Goal: Find specific page/section: Find specific page/section

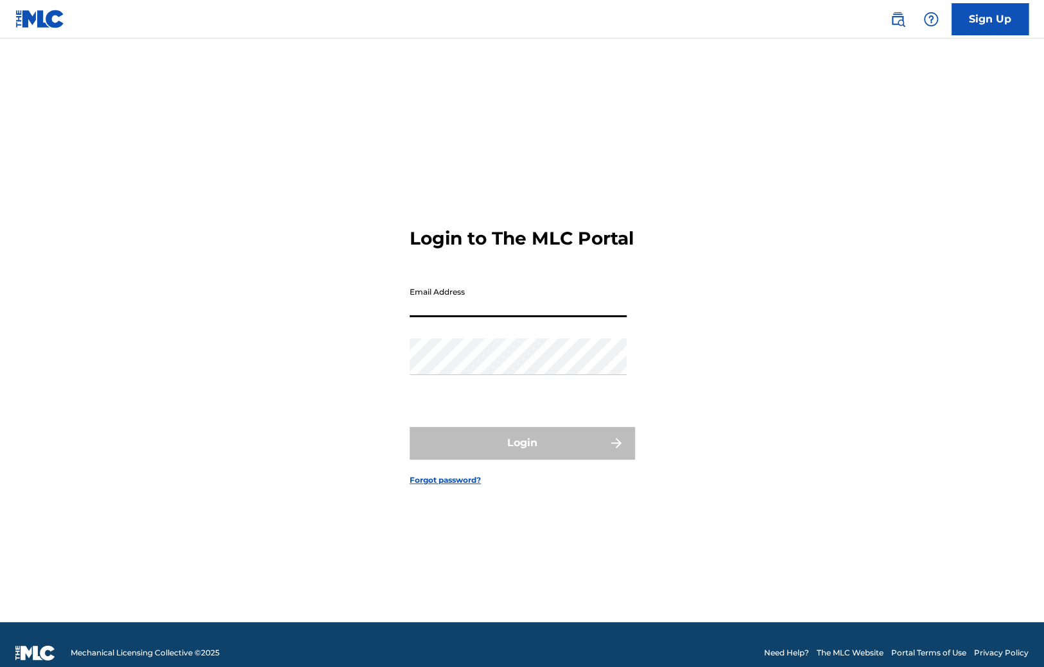
click at [441, 314] on input "Email Address" at bounding box center [518, 299] width 217 height 37
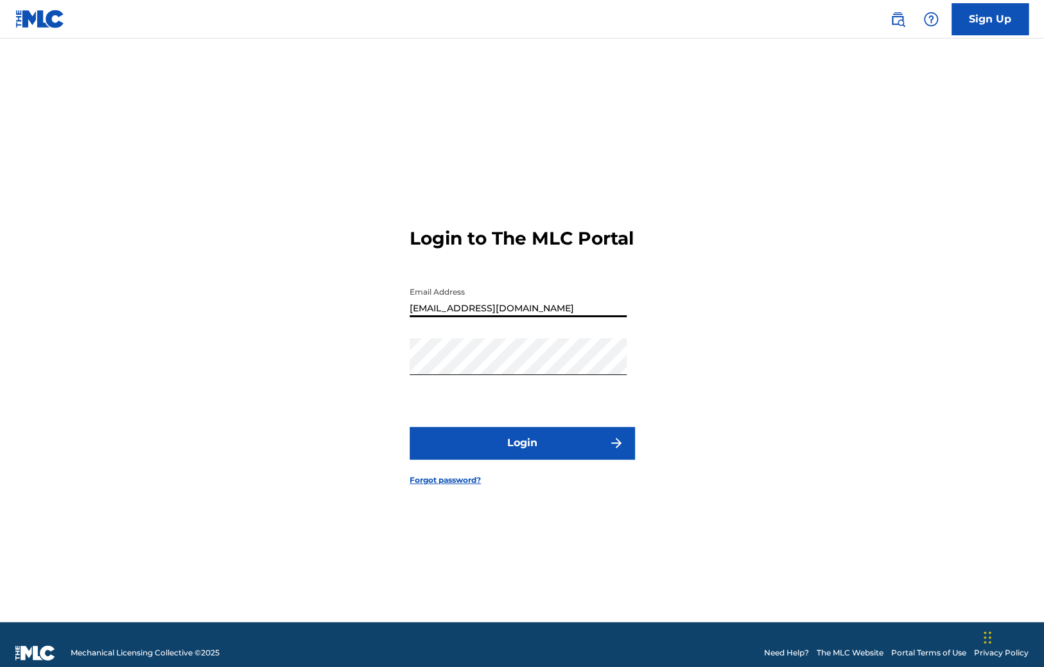
type input "[EMAIL_ADDRESS][DOMAIN_NAME]"
click at [493, 451] on button "Login" at bounding box center [522, 443] width 225 height 32
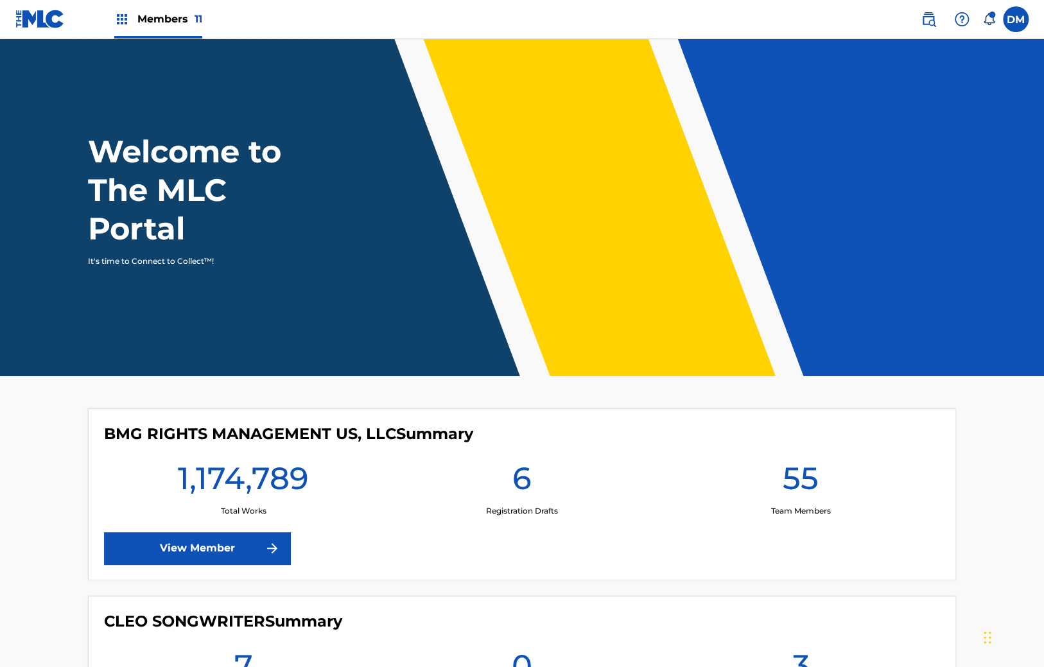
click at [191, 537] on link "View Member" at bounding box center [197, 548] width 186 height 32
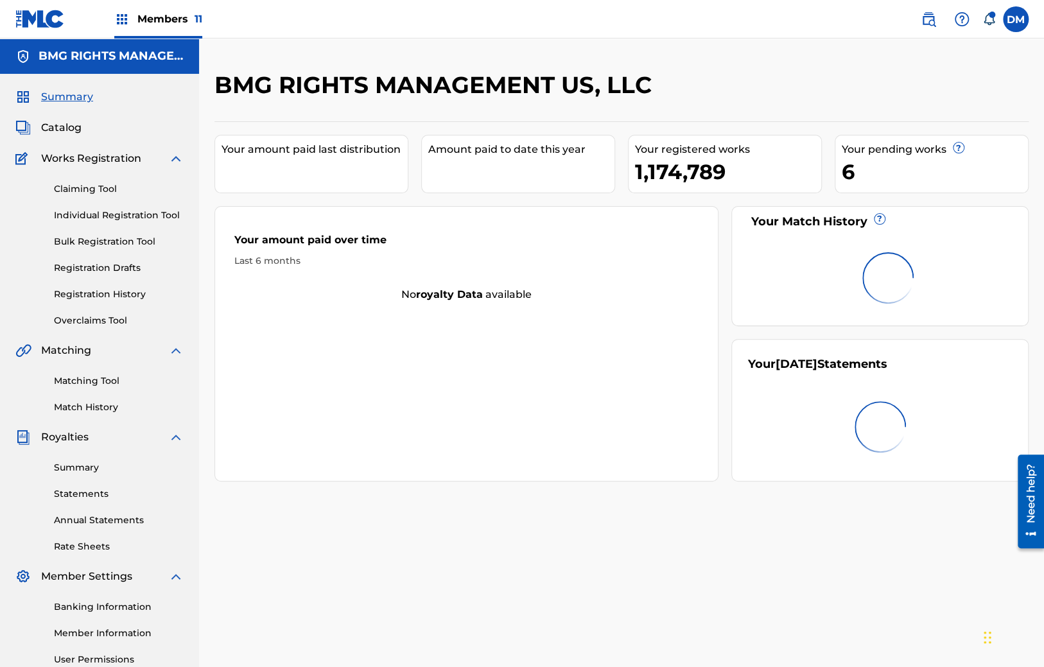
click at [76, 378] on link "Matching Tool" at bounding box center [119, 380] width 130 height 13
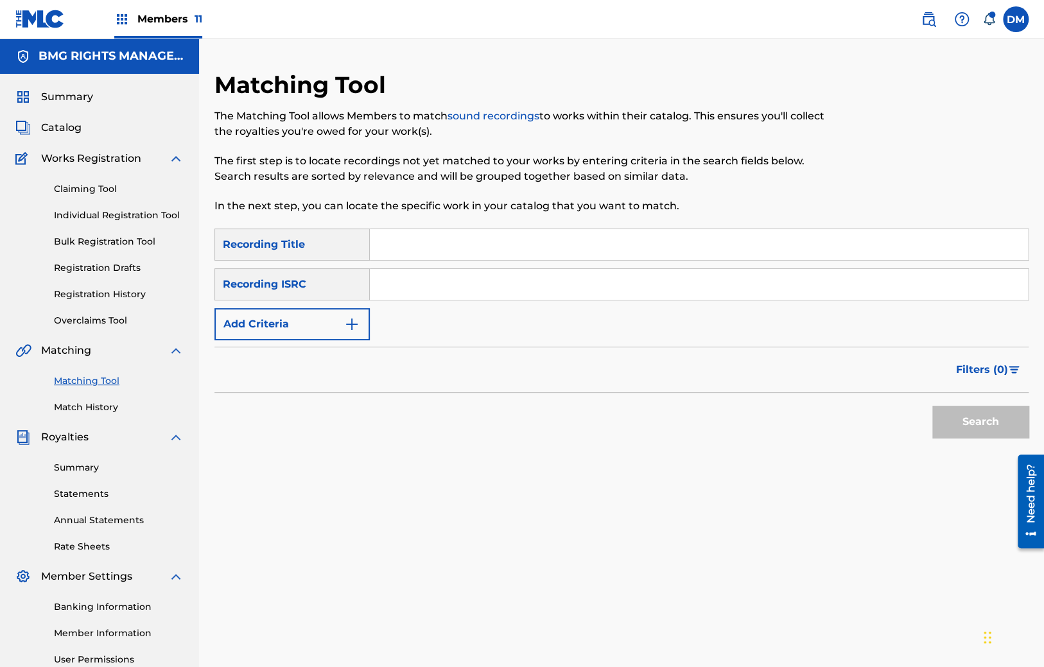
click at [89, 409] on link "Match History" at bounding box center [119, 407] width 130 height 13
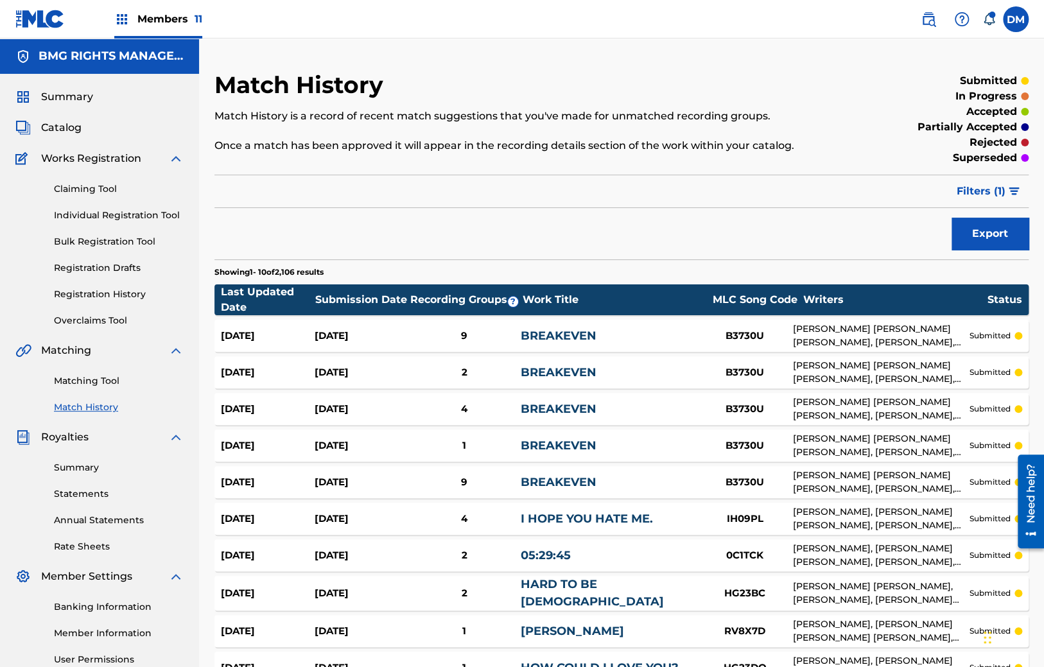
click at [171, 10] on div "Members 11" at bounding box center [158, 19] width 88 height 38
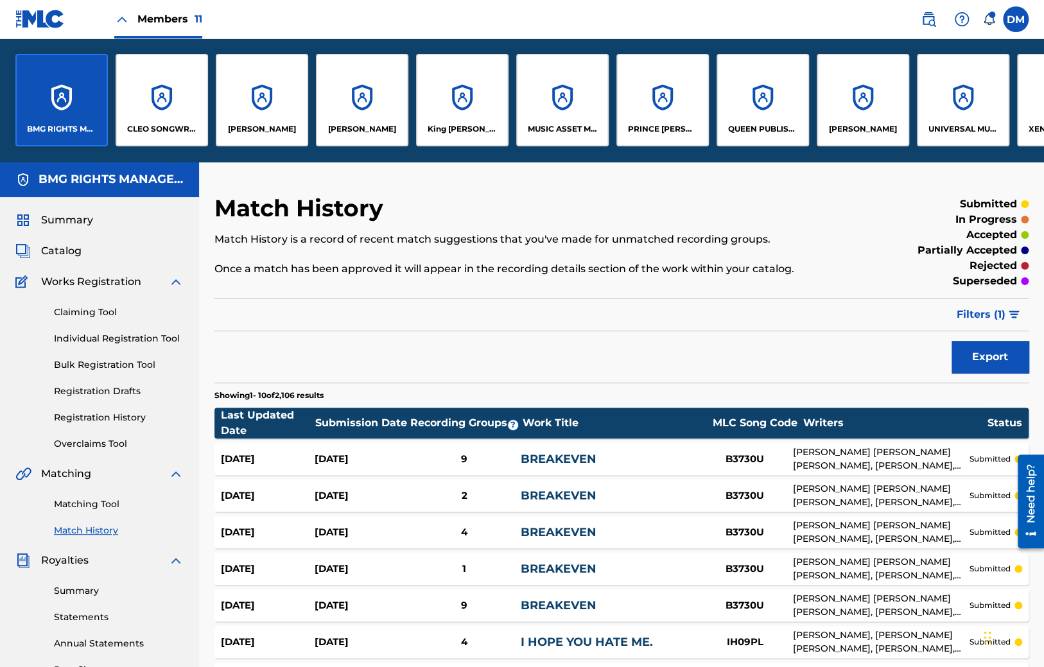
click at [1013, 21] on label at bounding box center [1016, 19] width 26 height 26
click at [1016, 19] on input "[PERSON_NAME] [PERSON_NAME] [PERSON_NAME][EMAIL_ADDRESS][DOMAIN_NAME] Notificat…" at bounding box center [1016, 19] width 0 height 0
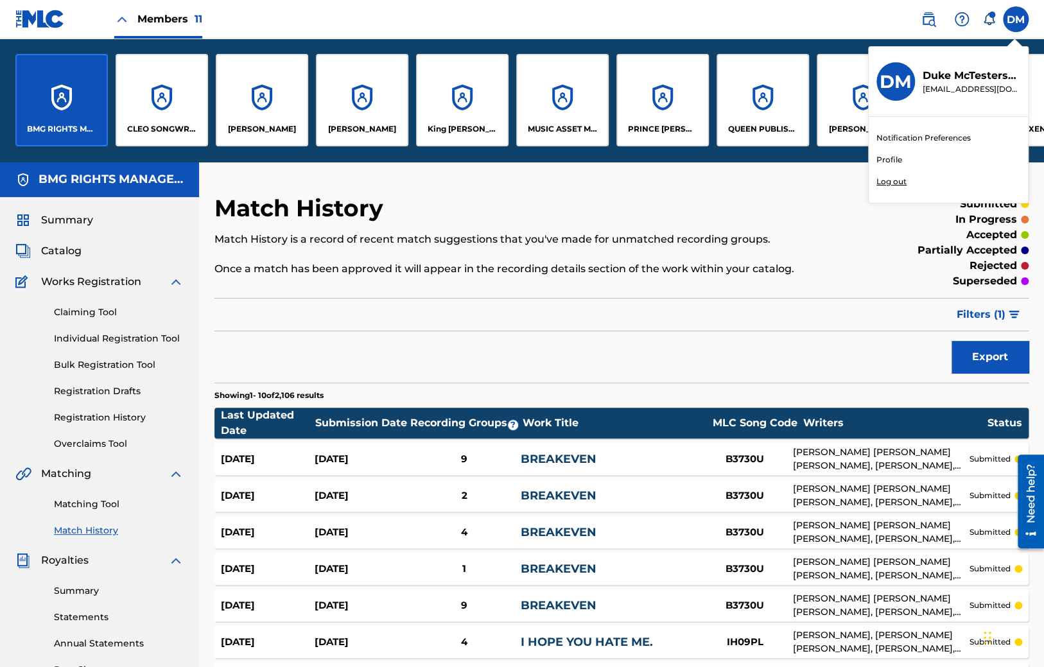
click at [900, 182] on p "Log out" at bounding box center [892, 182] width 30 height 12
click at [1016, 19] on input "[PERSON_NAME] [PERSON_NAME] [PERSON_NAME][EMAIL_ADDRESS][DOMAIN_NAME] Notificat…" at bounding box center [1016, 19] width 0 height 0
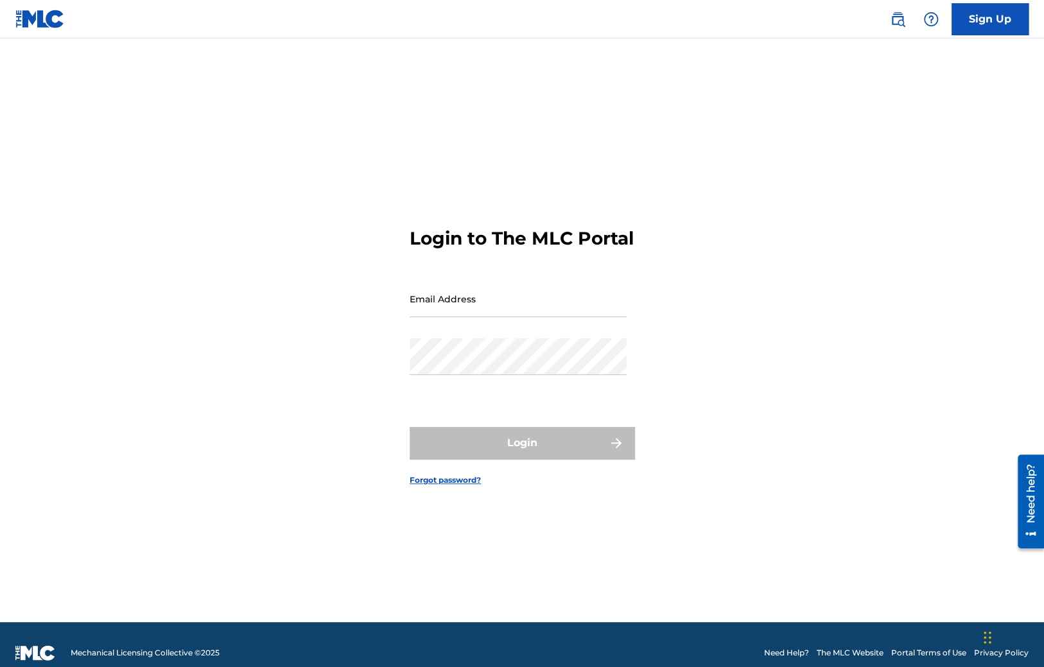
click at [447, 332] on div "Email Address" at bounding box center [518, 310] width 217 height 58
click at [443, 317] on input "Email Address" at bounding box center [518, 299] width 217 height 37
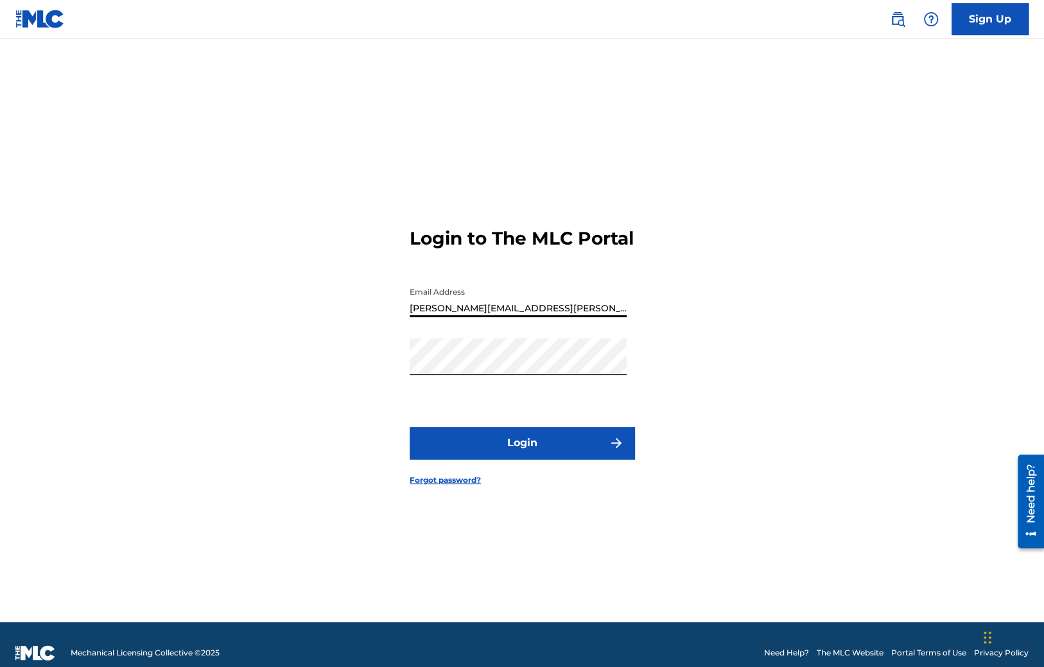
type input "[PERSON_NAME][EMAIL_ADDRESS][PERSON_NAME][DOMAIN_NAME]"
click at [483, 448] on button "Login" at bounding box center [522, 443] width 225 height 32
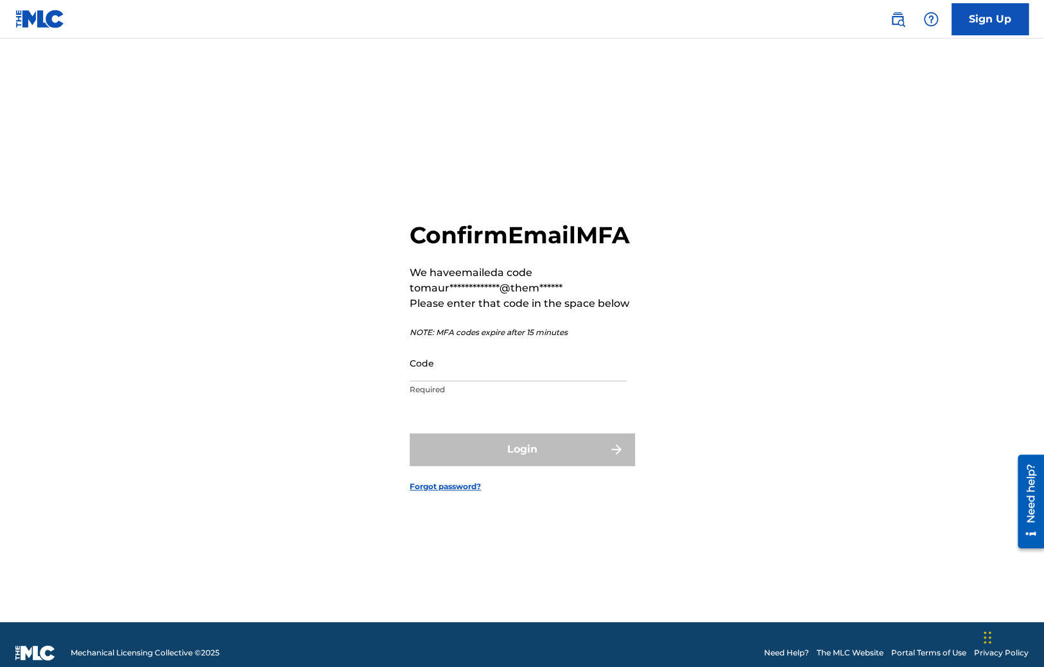
click at [459, 381] on input "Code" at bounding box center [518, 363] width 217 height 37
paste input "440101"
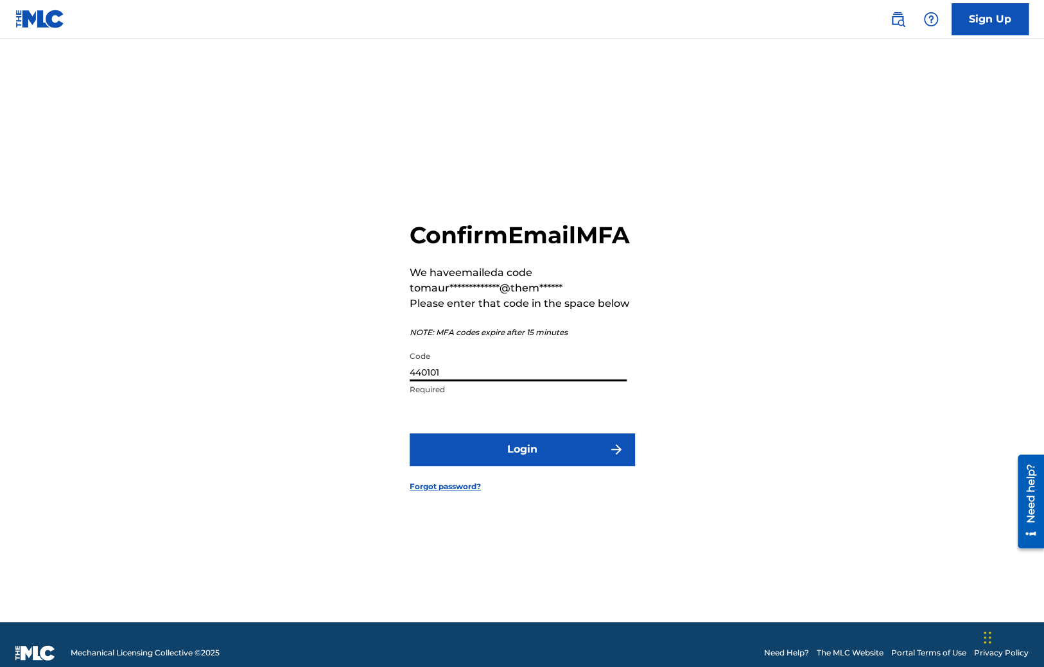
type input "440101"
click at [469, 457] on button "Login" at bounding box center [522, 449] width 225 height 32
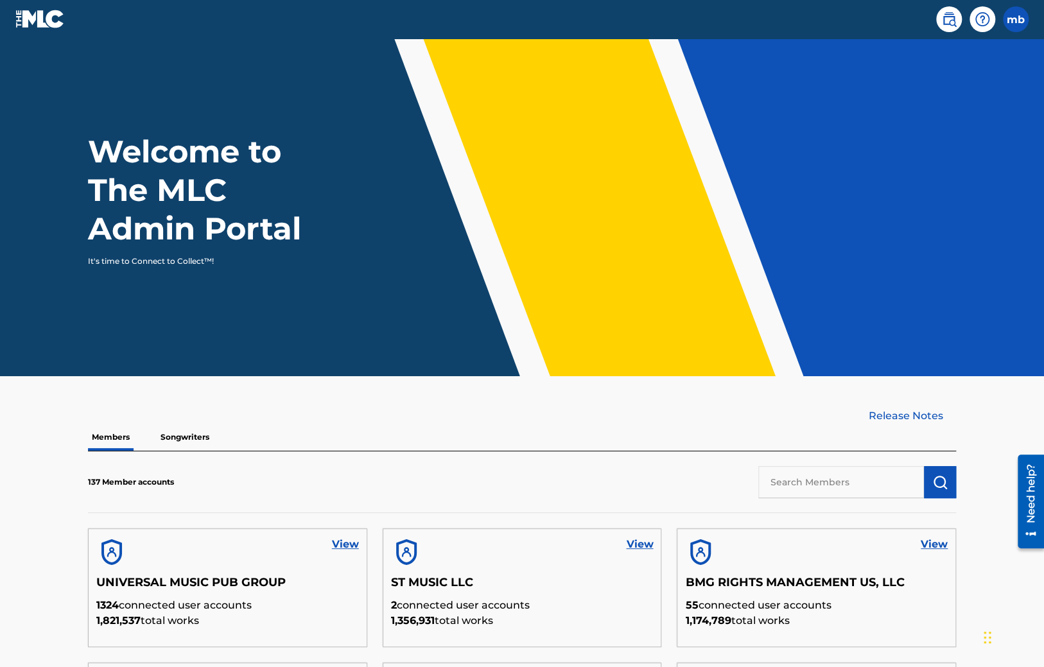
drag, startPoint x: 191, startPoint y: 455, endPoint x: 192, endPoint y: 442, distance: 13.5
click at [191, 455] on div "137 Member accounts" at bounding box center [522, 482] width 868 height 62
click at [177, 428] on p "Songwriters" at bounding box center [185, 437] width 57 height 27
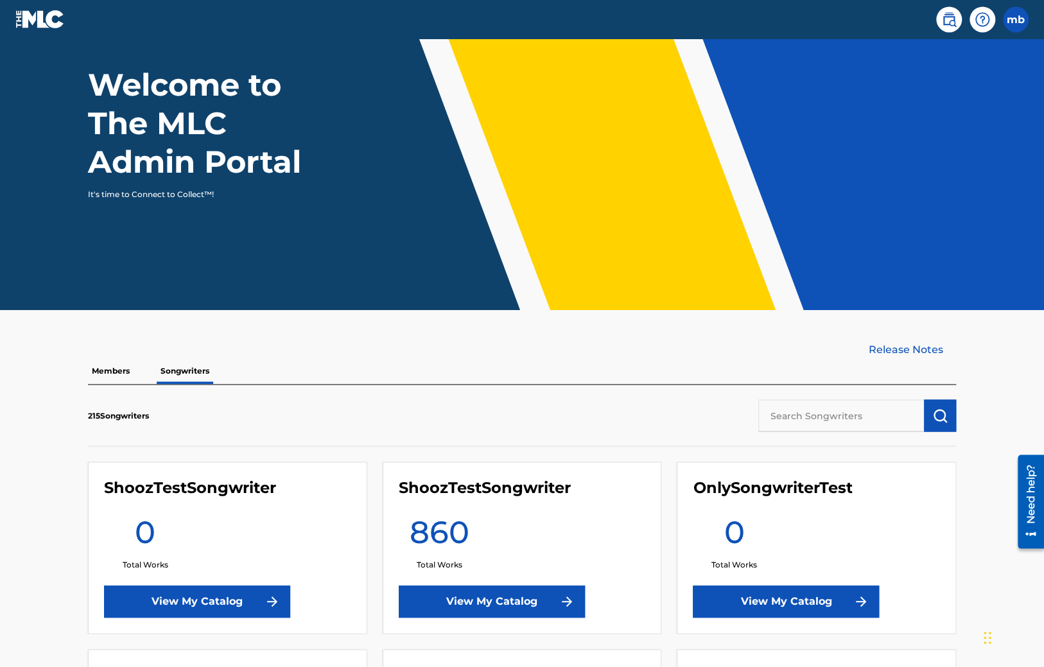
scroll to position [67, 0]
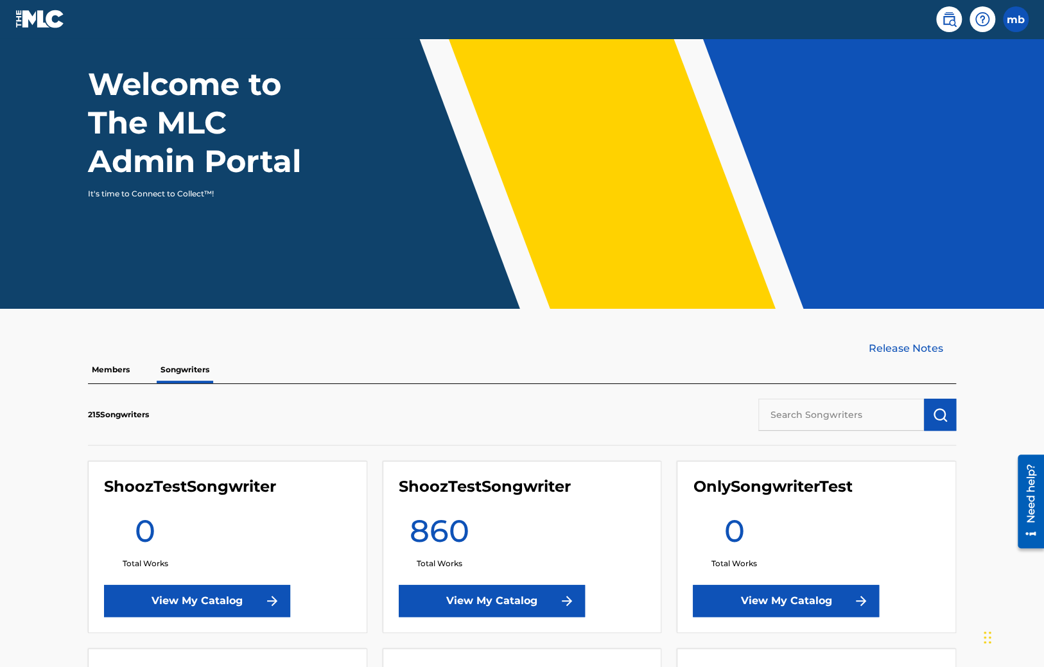
click at [215, 597] on link "View My Catalog" at bounding box center [197, 601] width 186 height 32
